Goal: Transaction & Acquisition: Subscribe to service/newsletter

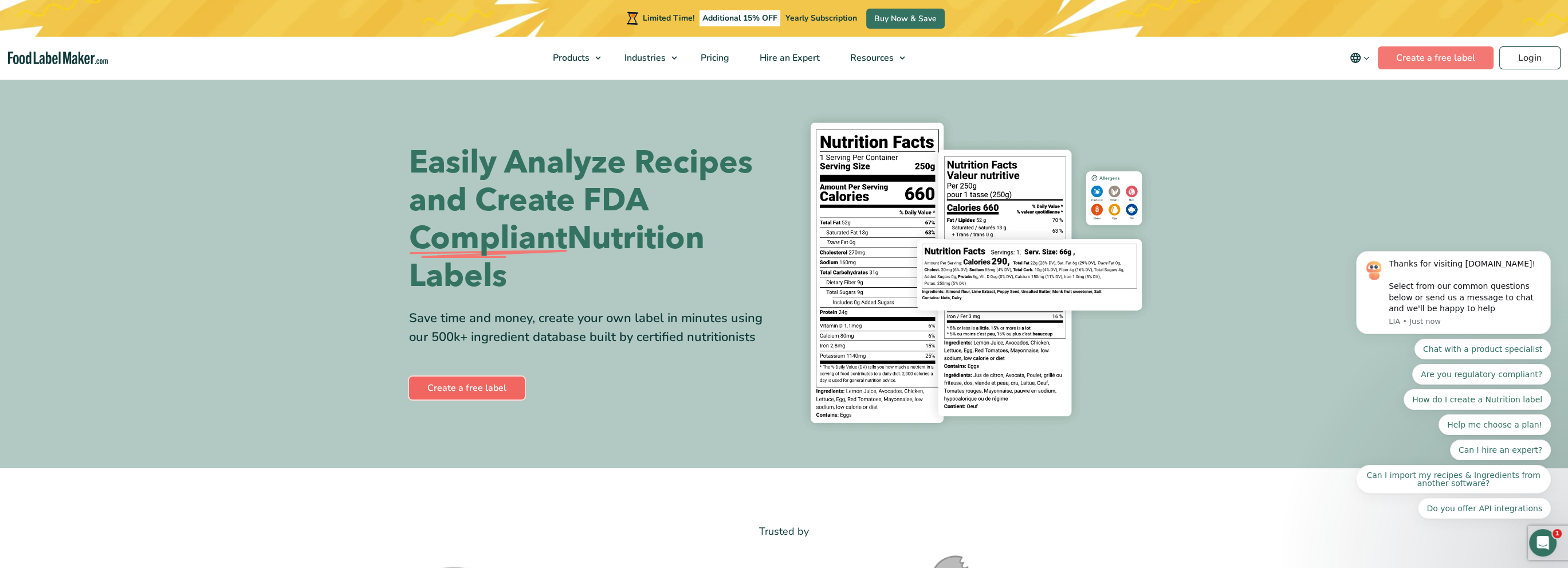
click at [482, 385] on link "Create a free label" at bounding box center [466, 388] width 116 height 23
